Goal: Task Accomplishment & Management: Use online tool/utility

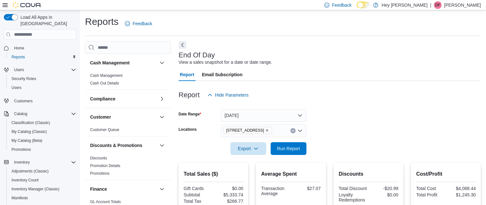
scroll to position [103, 0]
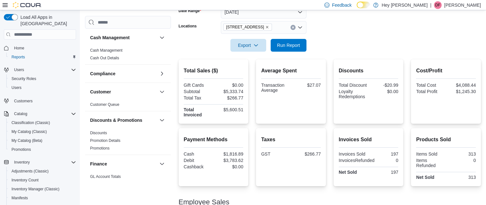
click at [295, 38] on div at bounding box center [330, 36] width 302 height 5
click at [294, 44] on span "Run Report" at bounding box center [288, 45] width 23 height 6
click at [286, 45] on span "Run Report" at bounding box center [288, 45] width 23 height 6
click at [290, 47] on span "Run Report" at bounding box center [288, 45] width 23 height 6
click at [285, 44] on span "Run Report" at bounding box center [288, 45] width 23 height 6
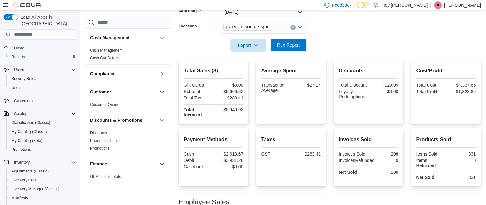
click at [290, 44] on span "Run Report" at bounding box center [288, 45] width 23 height 6
click at [290, 42] on span "Run Report" at bounding box center [288, 45] width 23 height 6
click at [246, 47] on span "Export" at bounding box center [248, 45] width 28 height 13
click at [333, 55] on div at bounding box center [330, 56] width 302 height 8
click at [293, 44] on span "Run Report" at bounding box center [288, 45] width 23 height 6
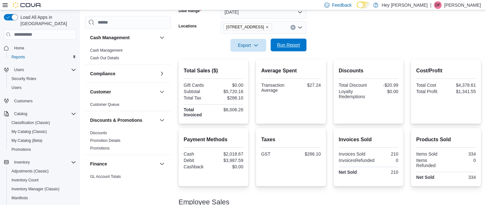
click at [290, 44] on span "Run Report" at bounding box center [288, 45] width 23 height 6
click at [284, 44] on span "Run Report" at bounding box center [288, 45] width 23 height 6
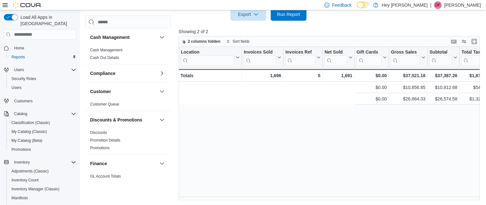
scroll to position [0, 227]
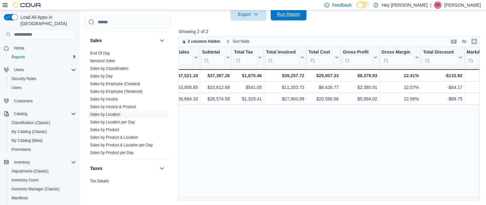
click at [293, 15] on span "Run Report" at bounding box center [288, 14] width 23 height 6
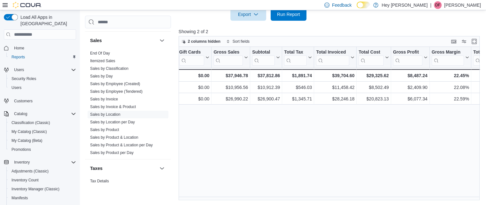
scroll to position [0, 180]
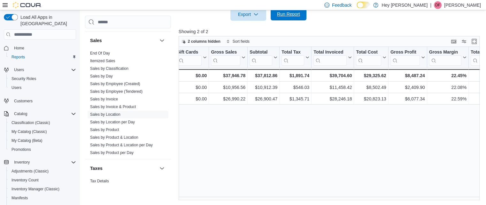
click at [285, 16] on span "Run Report" at bounding box center [288, 14] width 23 height 6
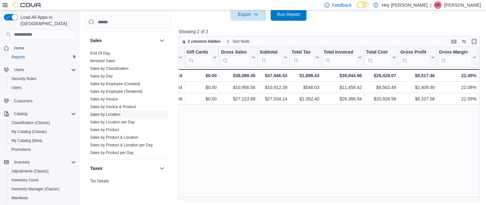
scroll to position [0, 185]
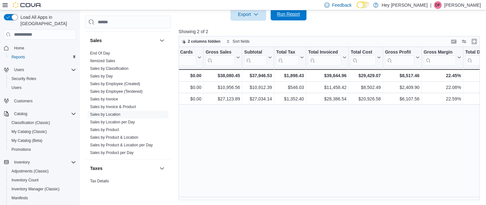
click at [284, 14] on span "Run Report" at bounding box center [288, 14] width 23 height 6
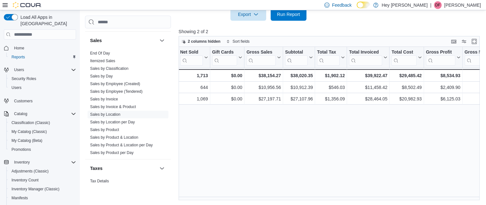
scroll to position [0, 145]
click at [290, 16] on span "Run Report" at bounding box center [288, 14] width 23 height 6
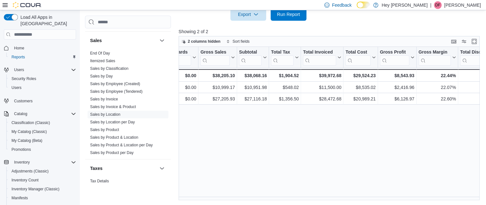
scroll to position [0, 194]
